Goal: Task Accomplishment & Management: Manage account settings

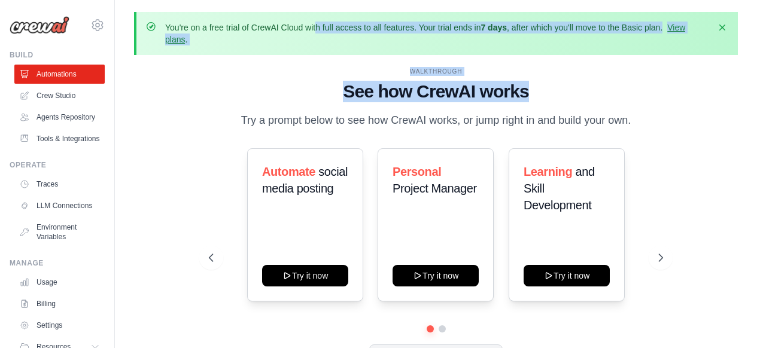
drag, startPoint x: 237, startPoint y: 28, endPoint x: 701, endPoint y: 92, distance: 468.4
click at [701, 92] on div "You're on a free trial of CrewAI Cloud with full access to all features. Your t…" at bounding box center [436, 200] width 642 height 377
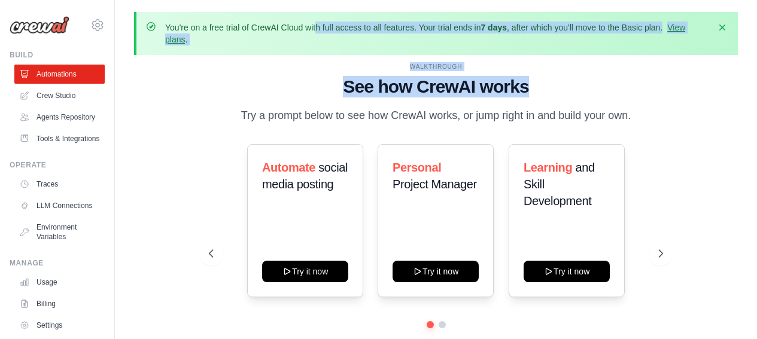
click at [618, 66] on div "WALKTHROUGH" at bounding box center [436, 66] width 454 height 9
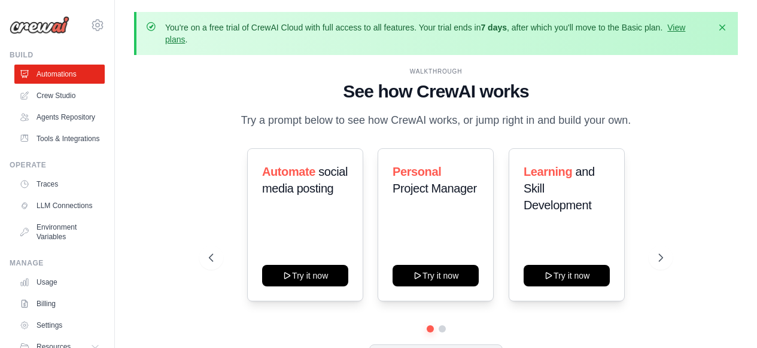
click at [560, 81] on h1 "See how CrewAI works" at bounding box center [436, 92] width 454 height 22
drag, startPoint x: 474, startPoint y: 26, endPoint x: 686, endPoint y: 105, distance: 226.8
click at [686, 105] on div "You're on a free trial of CrewAI Cloud with full access to all features. Your t…" at bounding box center [436, 200] width 642 height 377
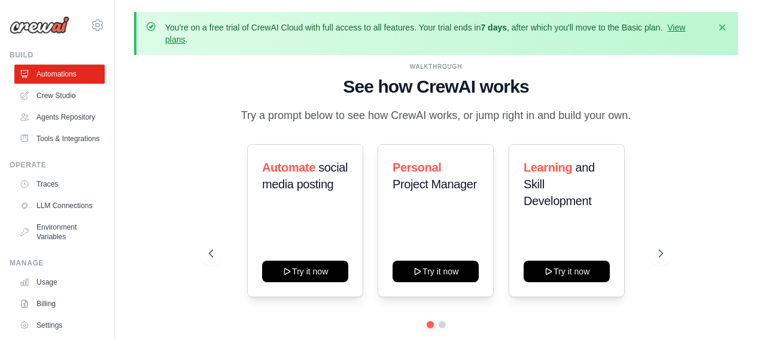
click at [618, 76] on h1 "See how CrewAI works" at bounding box center [436, 87] width 454 height 22
click at [646, 86] on h1 "See how CrewAI works" at bounding box center [436, 87] width 454 height 22
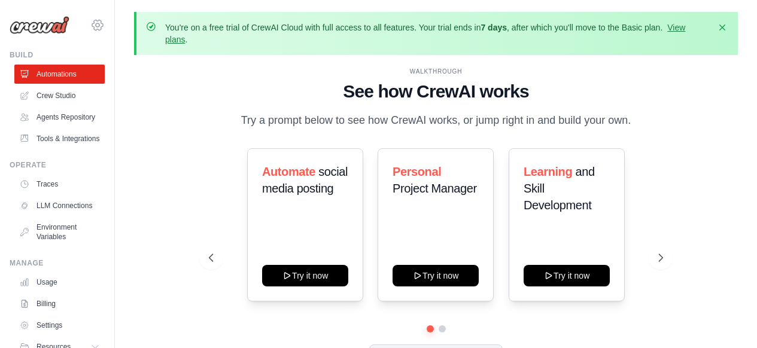
click at [93, 27] on icon at bounding box center [97, 25] width 14 height 14
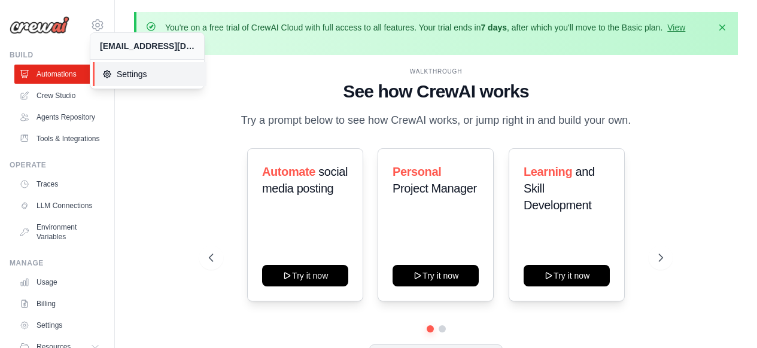
click at [137, 85] on link "Settings" at bounding box center [150, 74] width 114 height 24
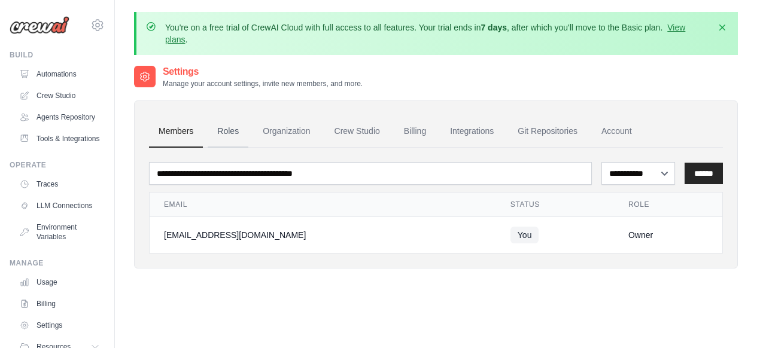
click at [224, 130] on link "Roles" at bounding box center [228, 132] width 41 height 32
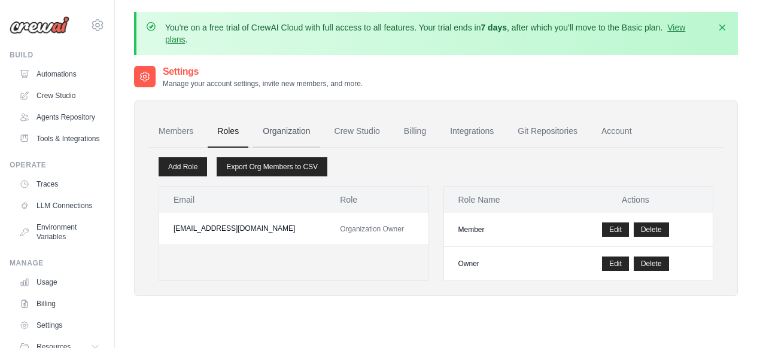
click at [297, 132] on link "Organization" at bounding box center [286, 132] width 66 height 32
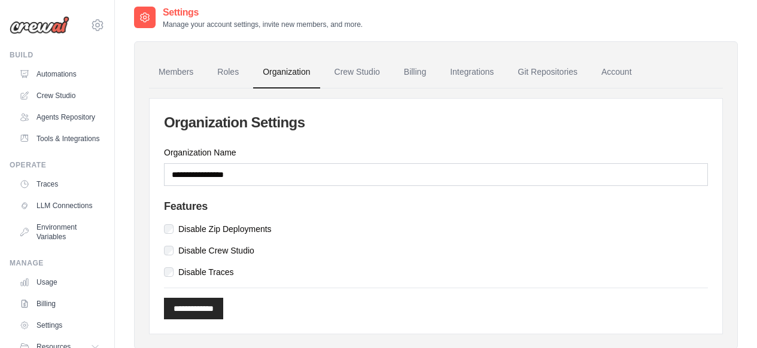
scroll to position [67, 0]
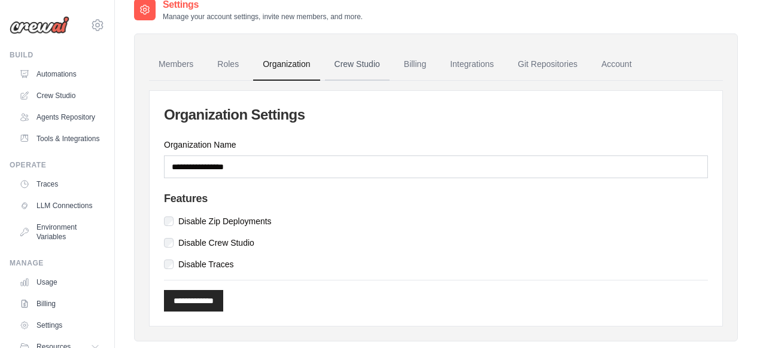
click at [371, 66] on link "Crew Studio" at bounding box center [357, 64] width 65 height 32
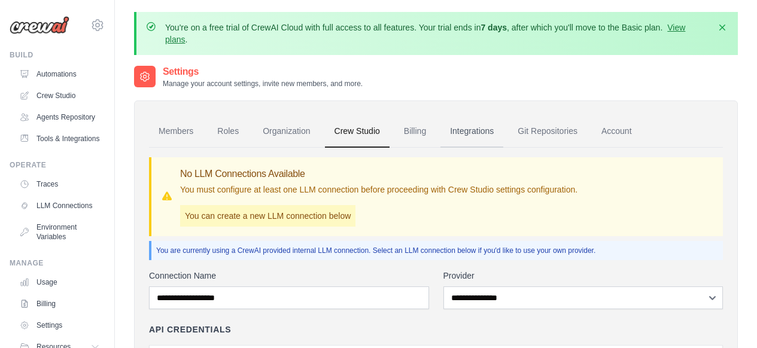
click at [478, 128] on link "Integrations" at bounding box center [472, 132] width 63 height 32
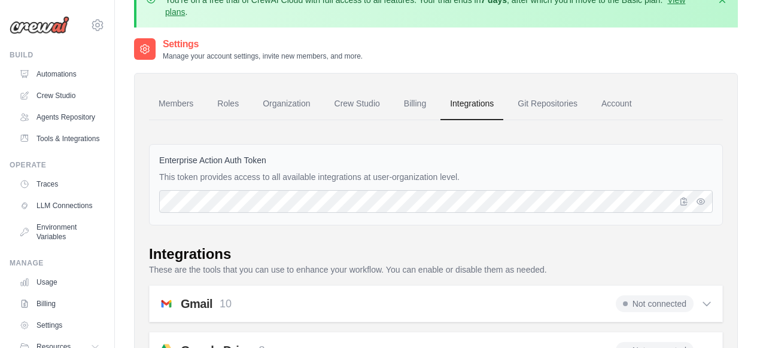
scroll to position [39, 0]
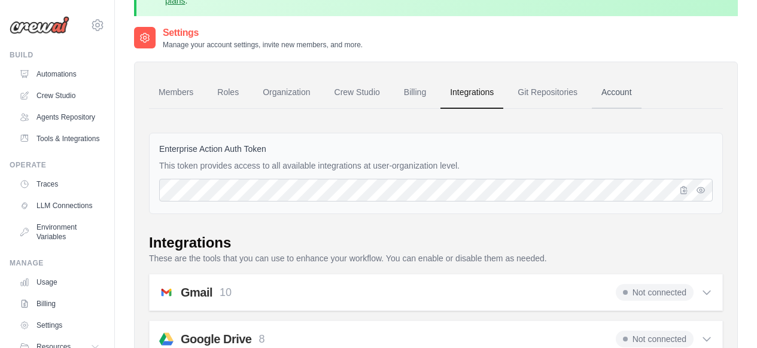
click at [642, 84] on link "Account" at bounding box center [617, 93] width 50 height 32
